Goal: Task Accomplishment & Management: Use online tool/utility

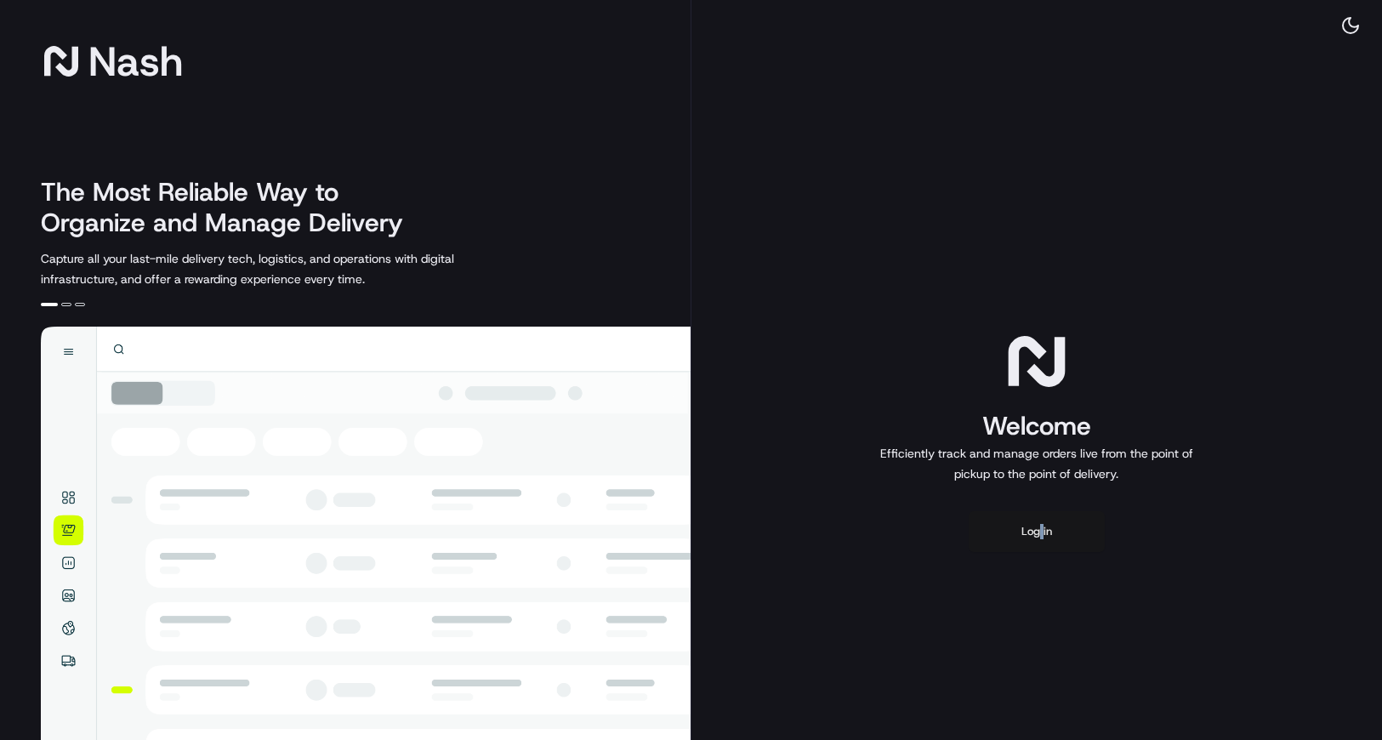
click at [1038, 530] on button "Log in" at bounding box center [1037, 531] width 136 height 41
